Goal: Information Seeking & Learning: Learn about a topic

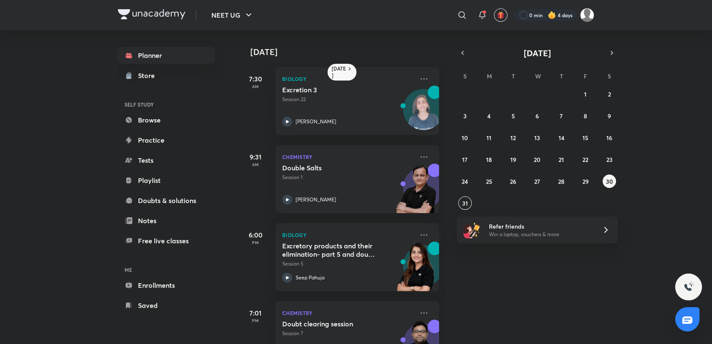
scroll to position [39, 0]
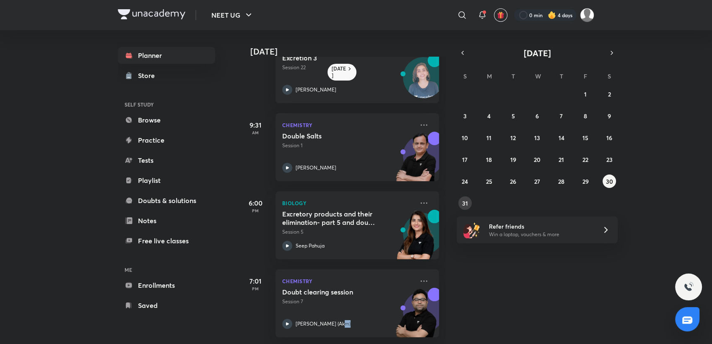
click at [462, 201] on abbr "31" at bounding box center [465, 203] width 6 height 8
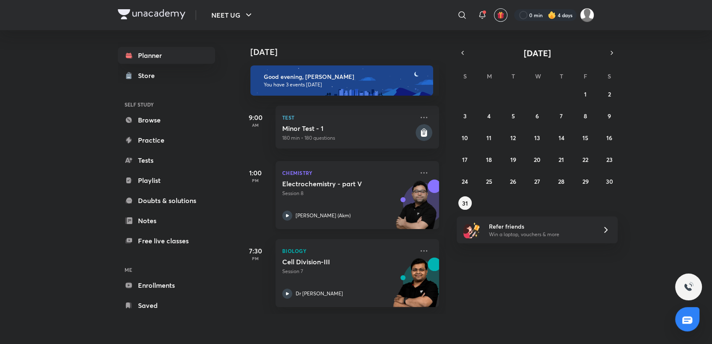
click at [366, 198] on div "Electrochemistry - part V Session 8 [PERSON_NAME] (Akm)" at bounding box center [348, 199] width 132 height 41
